Goal: Communication & Community: Answer question/provide support

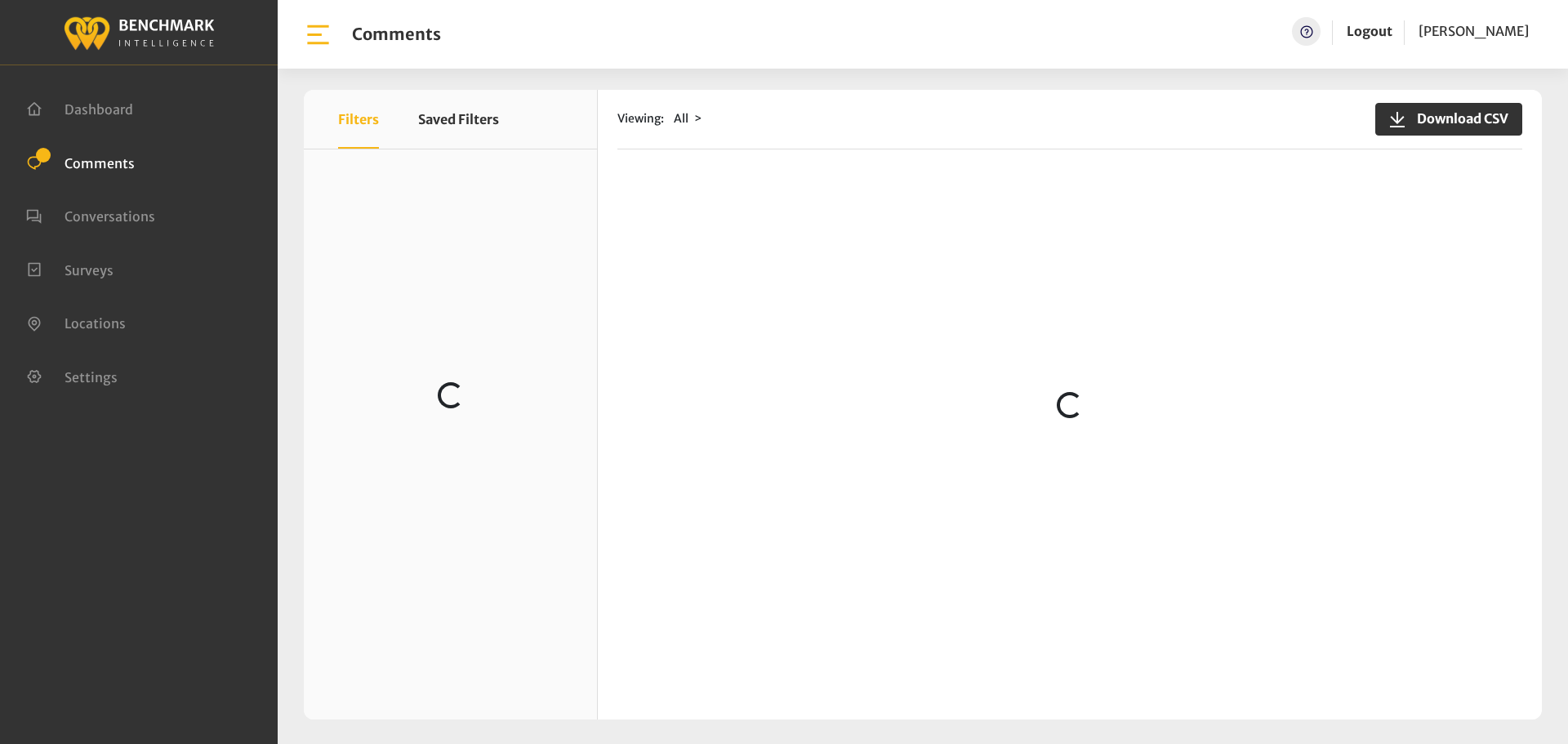
click at [668, 221] on div "Viewing: All Download CSV Loading..." at bounding box center [1070, 404] width 944 height 630
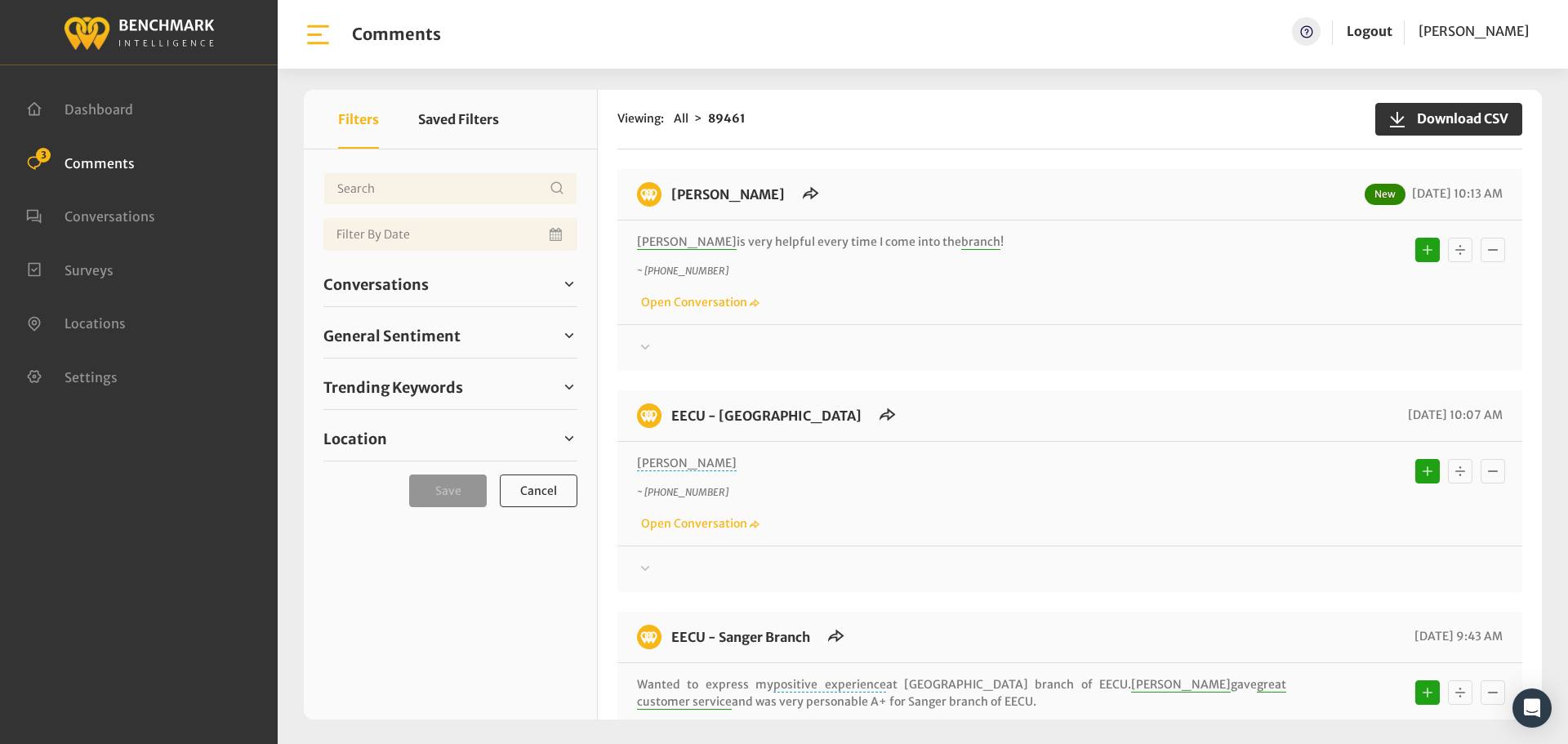
click at [842, 572] on div at bounding box center [1070, 569] width 866 height 20
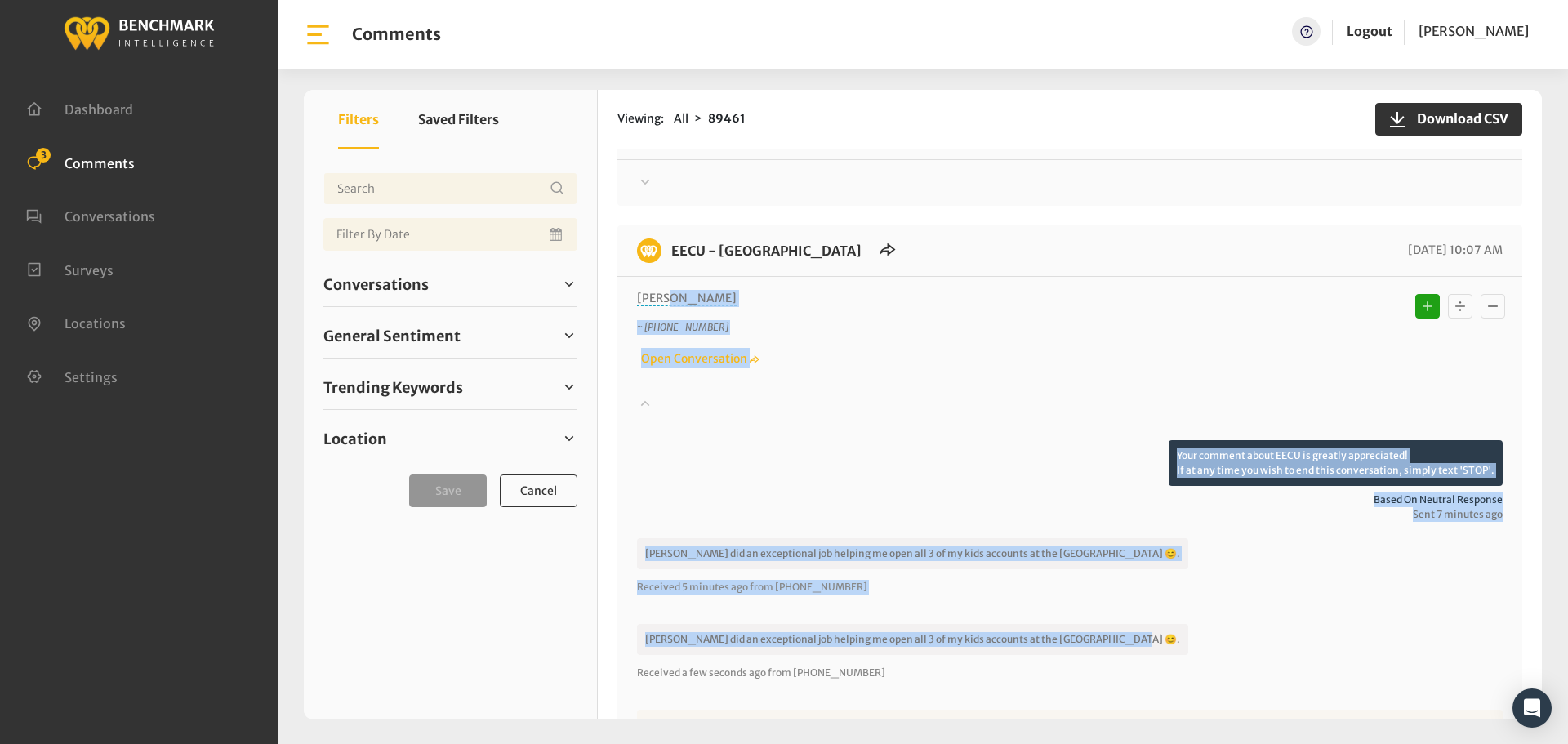
scroll to position [163, 0]
drag, startPoint x: 1102, startPoint y: 476, endPoint x: 671, endPoint y: 260, distance: 482.1
click at [671, 260] on div "EECU - Clovis North Branch 10/13/2025 10:07 AM Julie ~ +15597085419 Open Conver…" at bounding box center [1070, 576] width 904 height 700
copy div "EECU - Clovis North Branch 10/13/2025 10:07 AM Julie ~ +15597085419 Open Conver…"
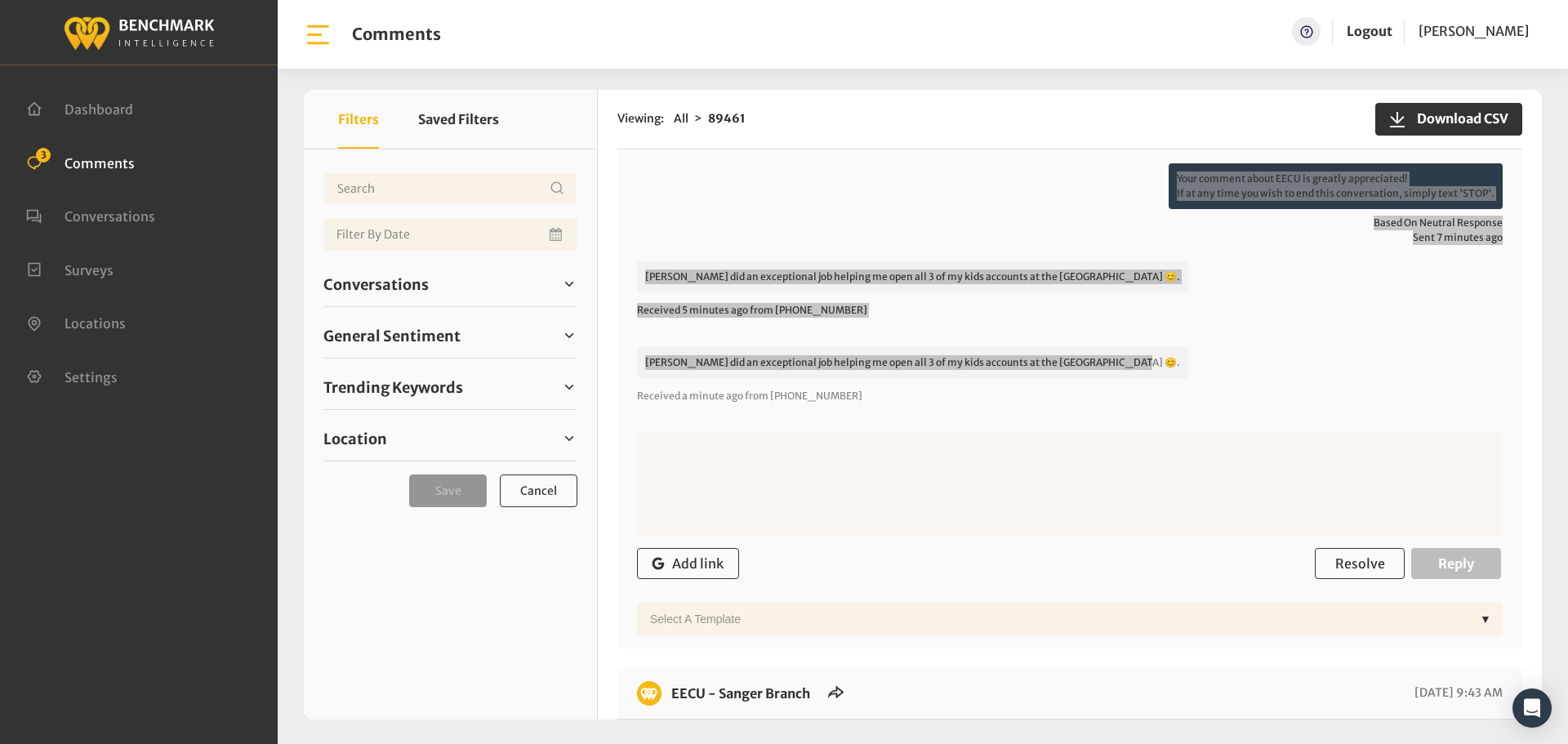
scroll to position [571, 0]
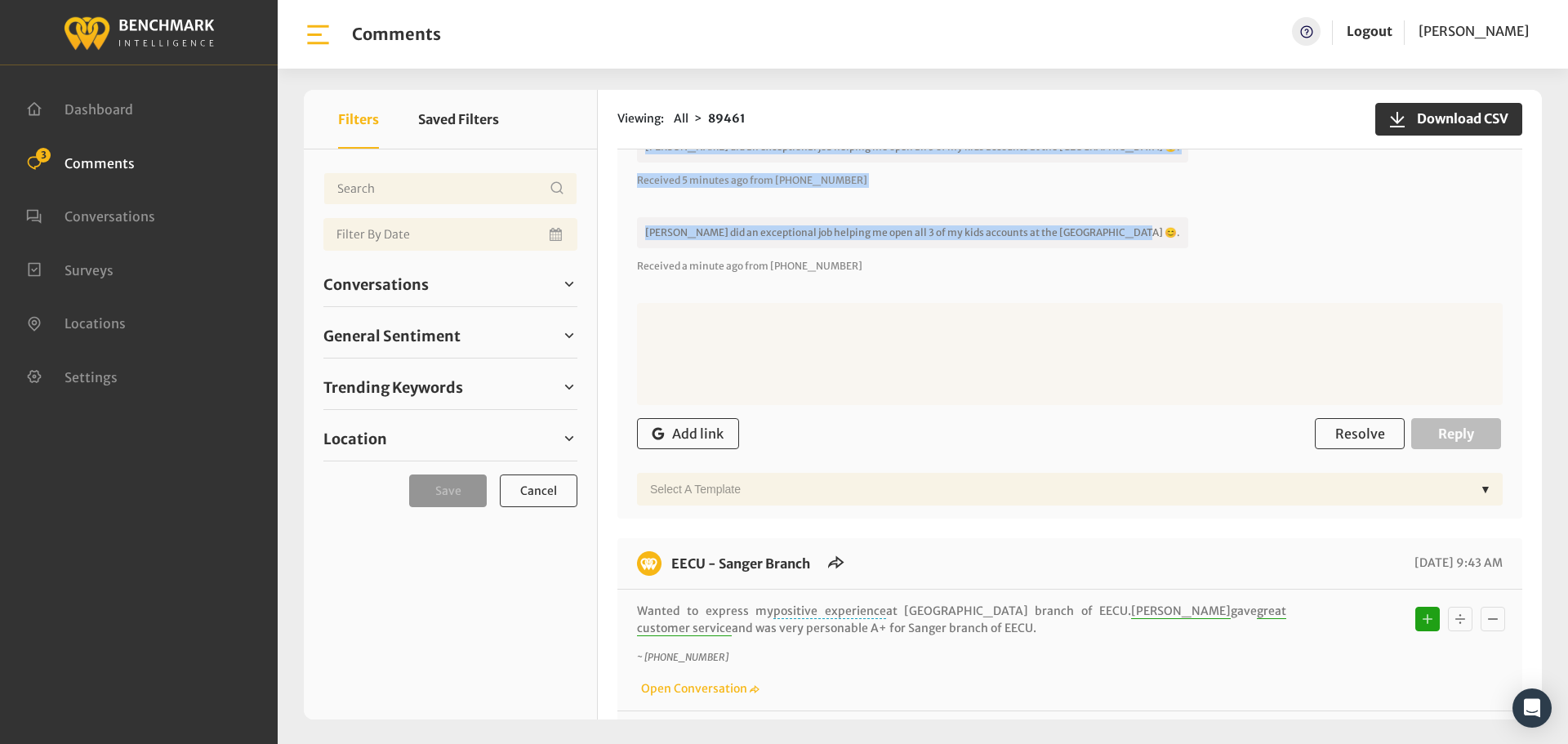
click at [1115, 384] on textarea at bounding box center [1070, 354] width 866 height 102
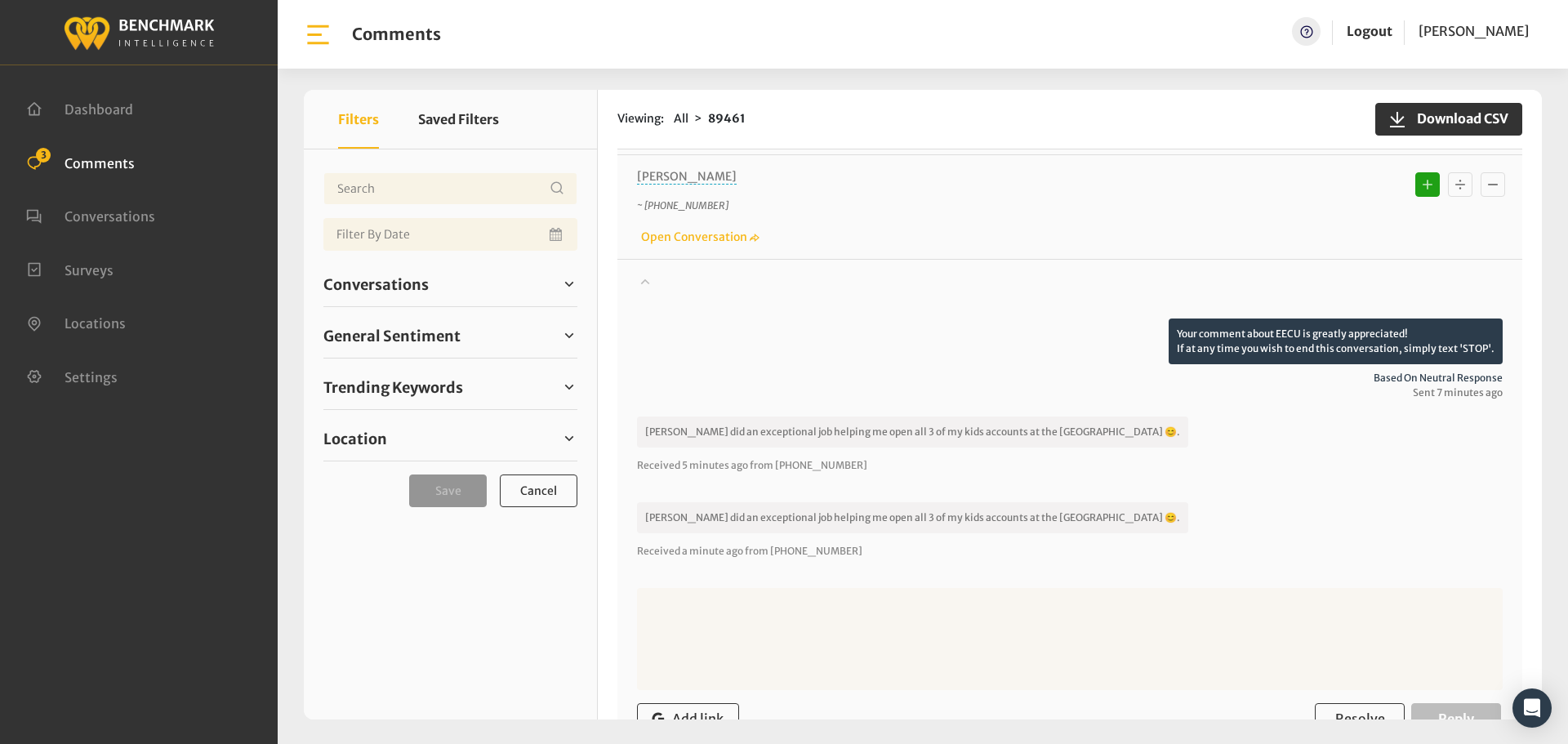
scroll to position [245, 0]
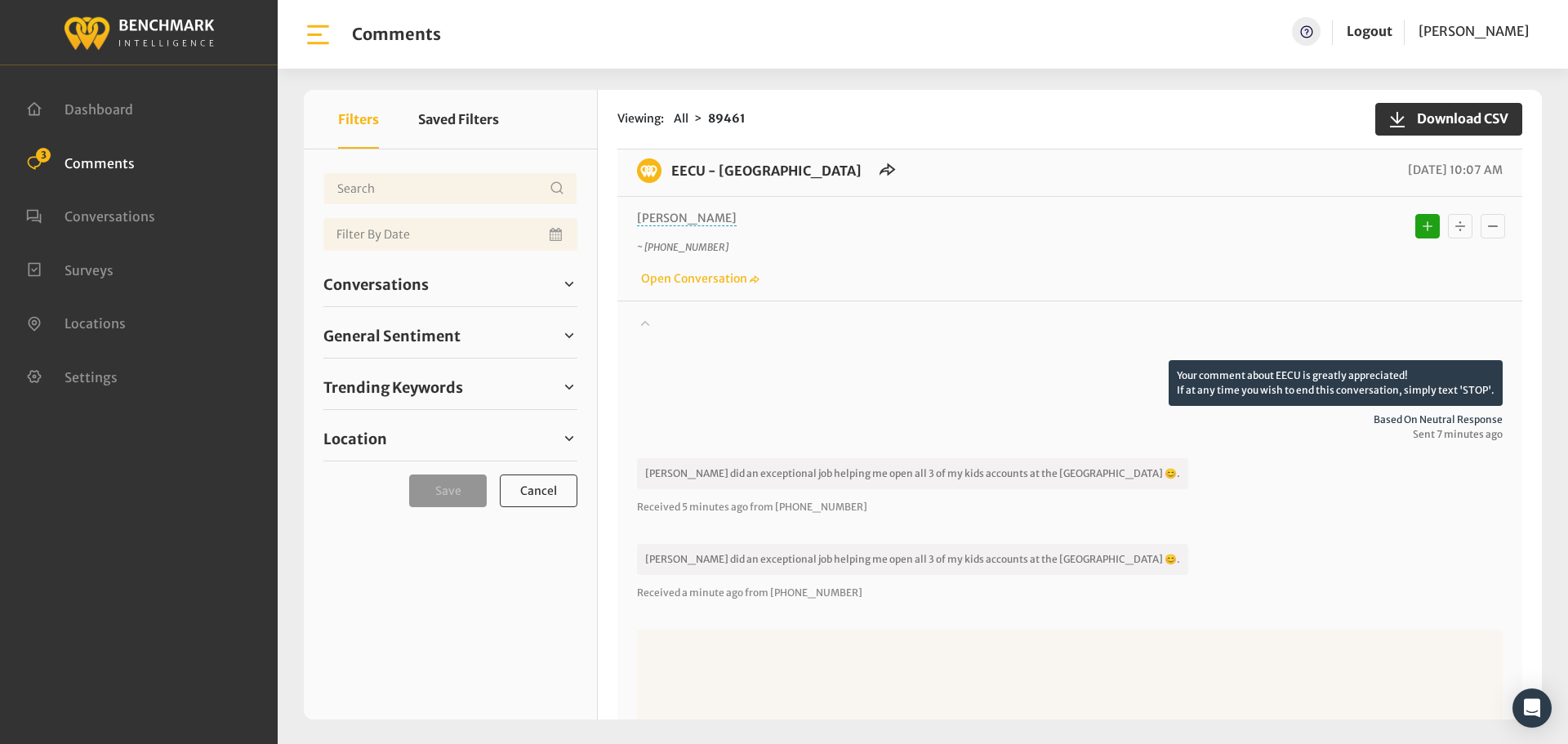
click at [1134, 321] on div at bounding box center [1070, 337] width 866 height 45
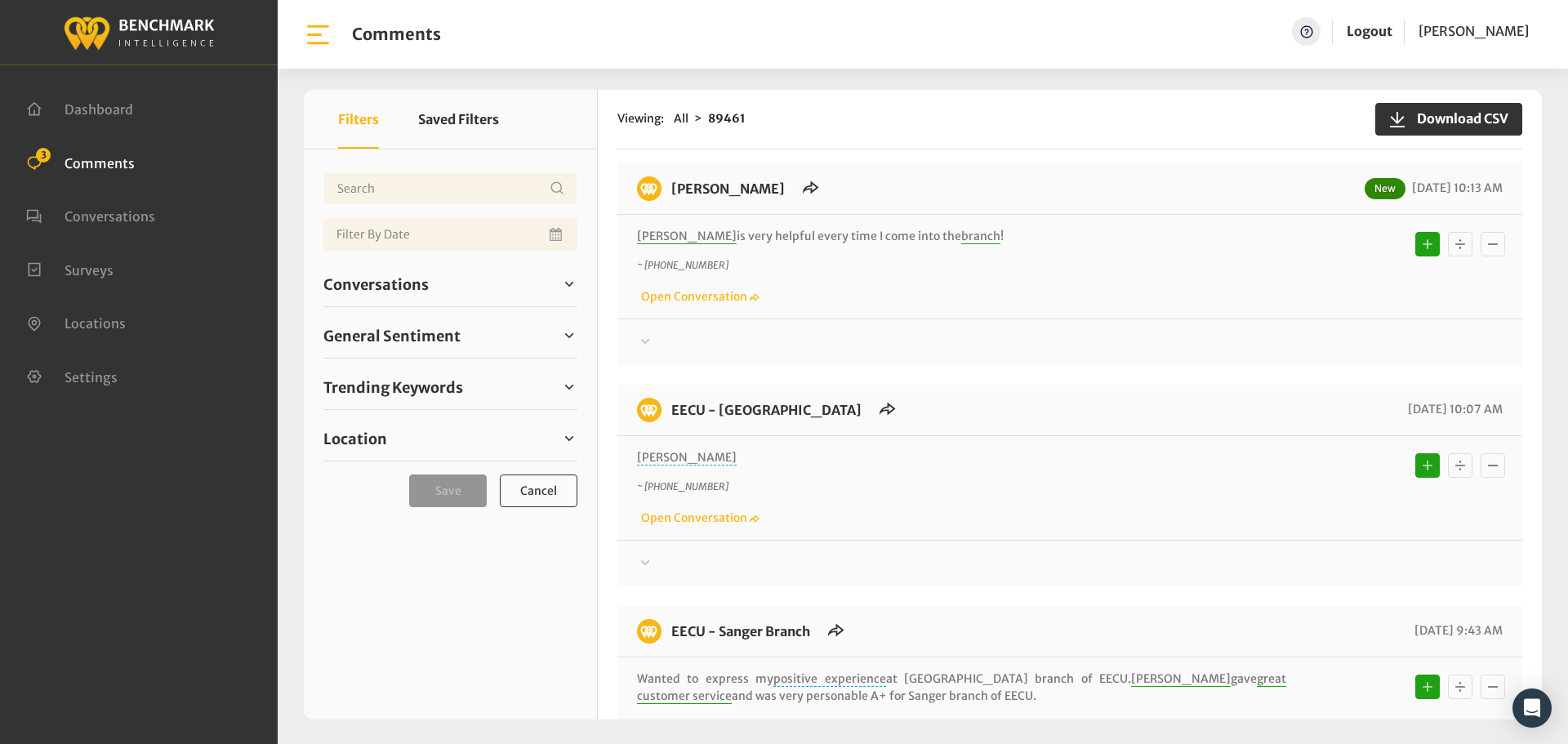
scroll to position [0, 0]
